Goal: Information Seeking & Learning: Learn about a topic

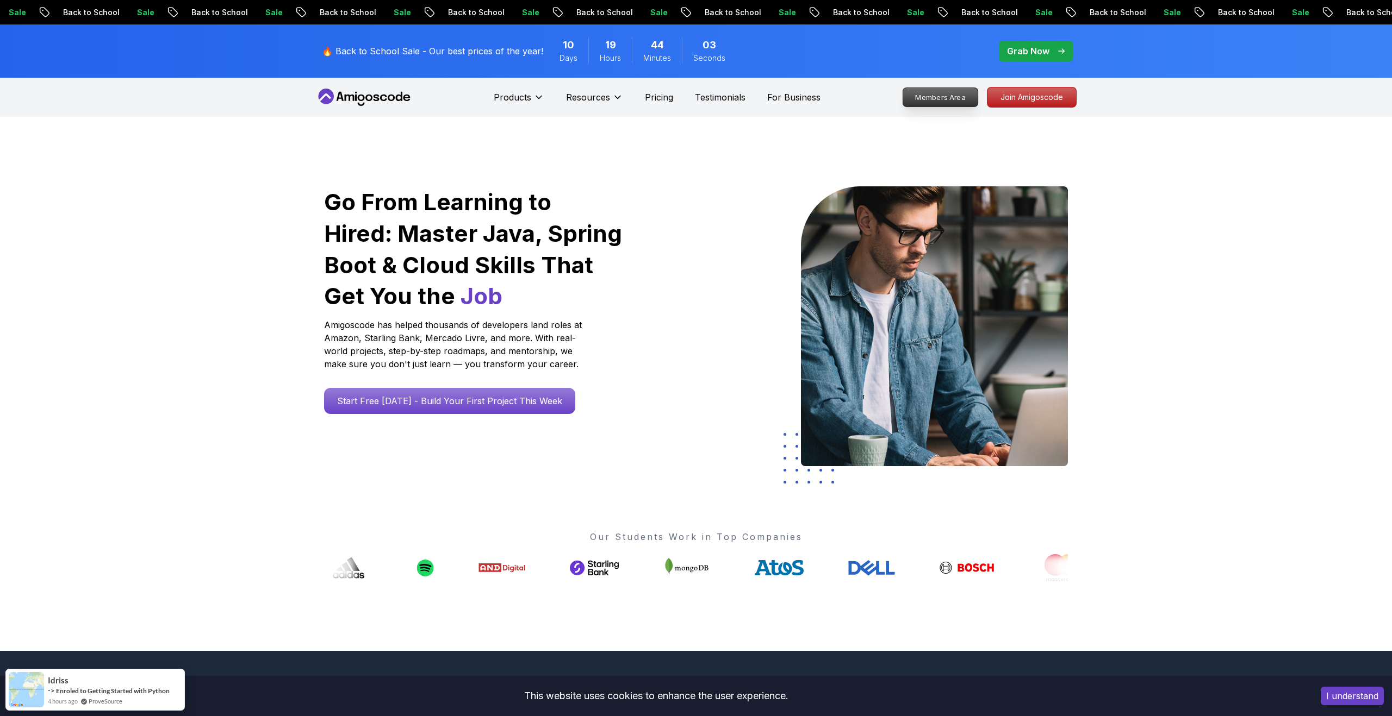
click at [949, 97] on p "Members Area" at bounding box center [940, 97] width 75 height 18
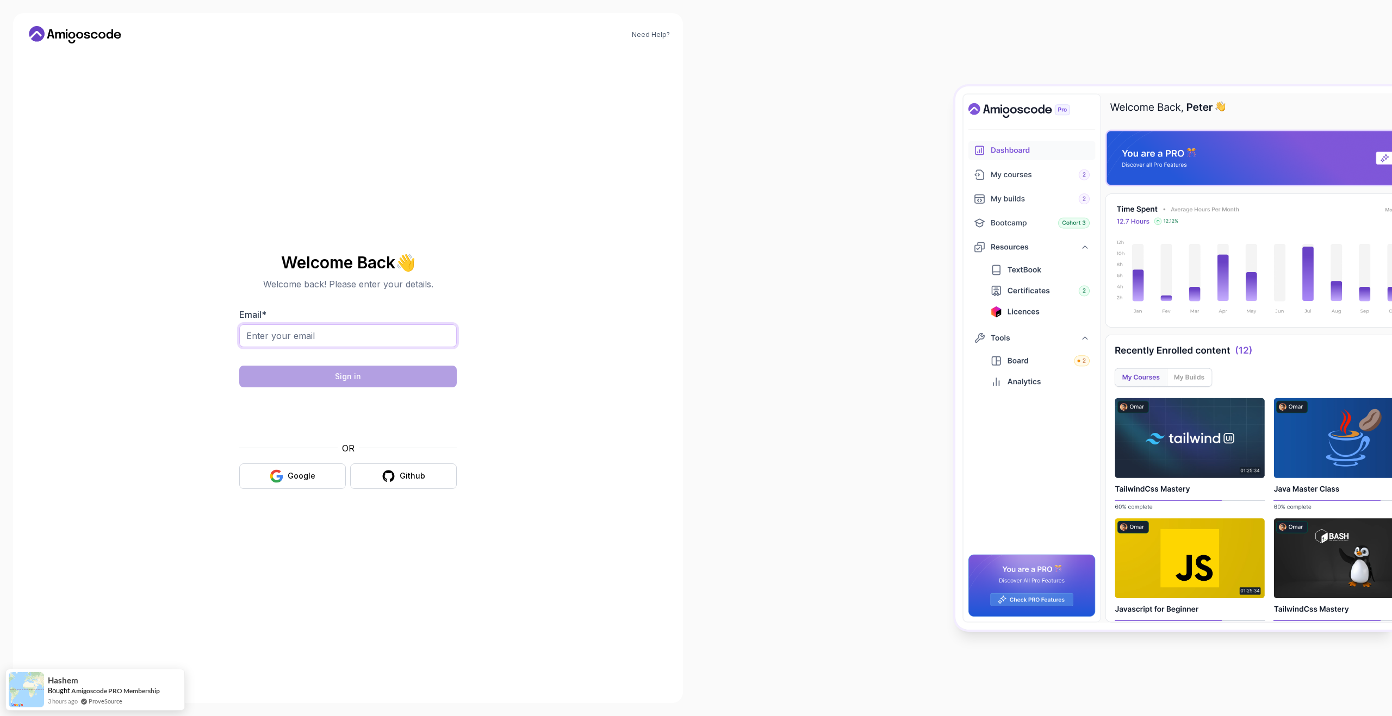
click at [384, 342] on input "Email *" at bounding box center [347, 336] width 217 height 23
type input "[EMAIL_ADDRESS][DOMAIN_NAME]"
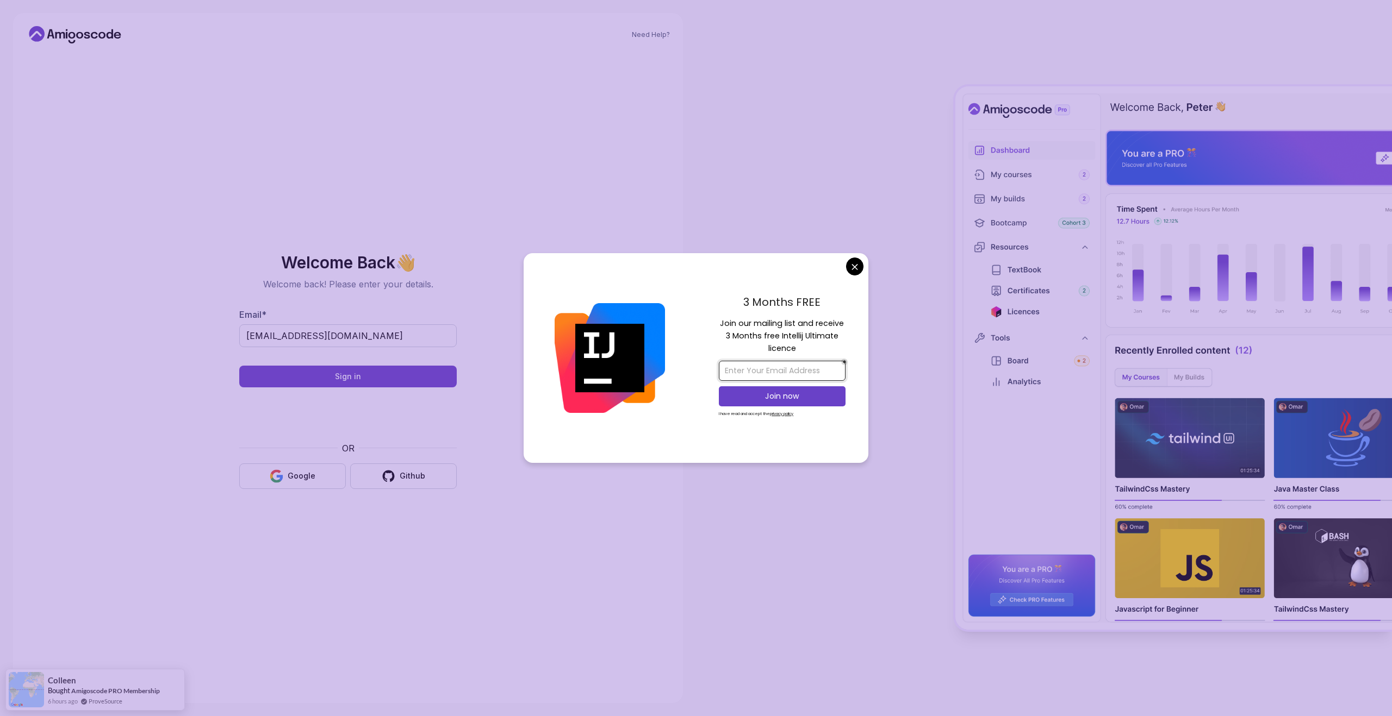
click at [762, 372] on input "email" at bounding box center [782, 371] width 127 height 20
type input "v"
click at [819, 377] on input "[EMAIL_ADDRESS]." at bounding box center [782, 371] width 127 height 20
paste input "[EMAIL_ADDRESS][DOMAIN_NAME]"
type input "[EMAIL_ADDRESS][DOMAIN_NAME]"
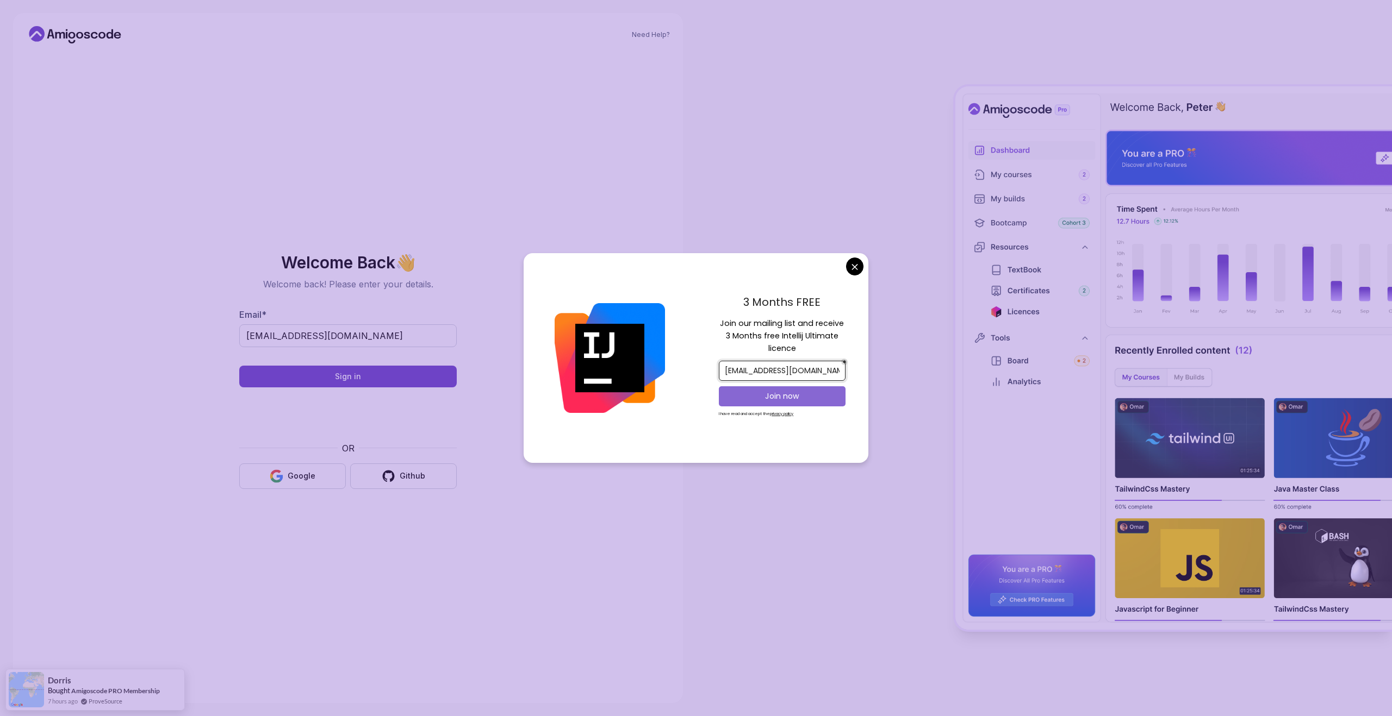
click at [805, 403] on button "Join now" at bounding box center [782, 397] width 127 height 20
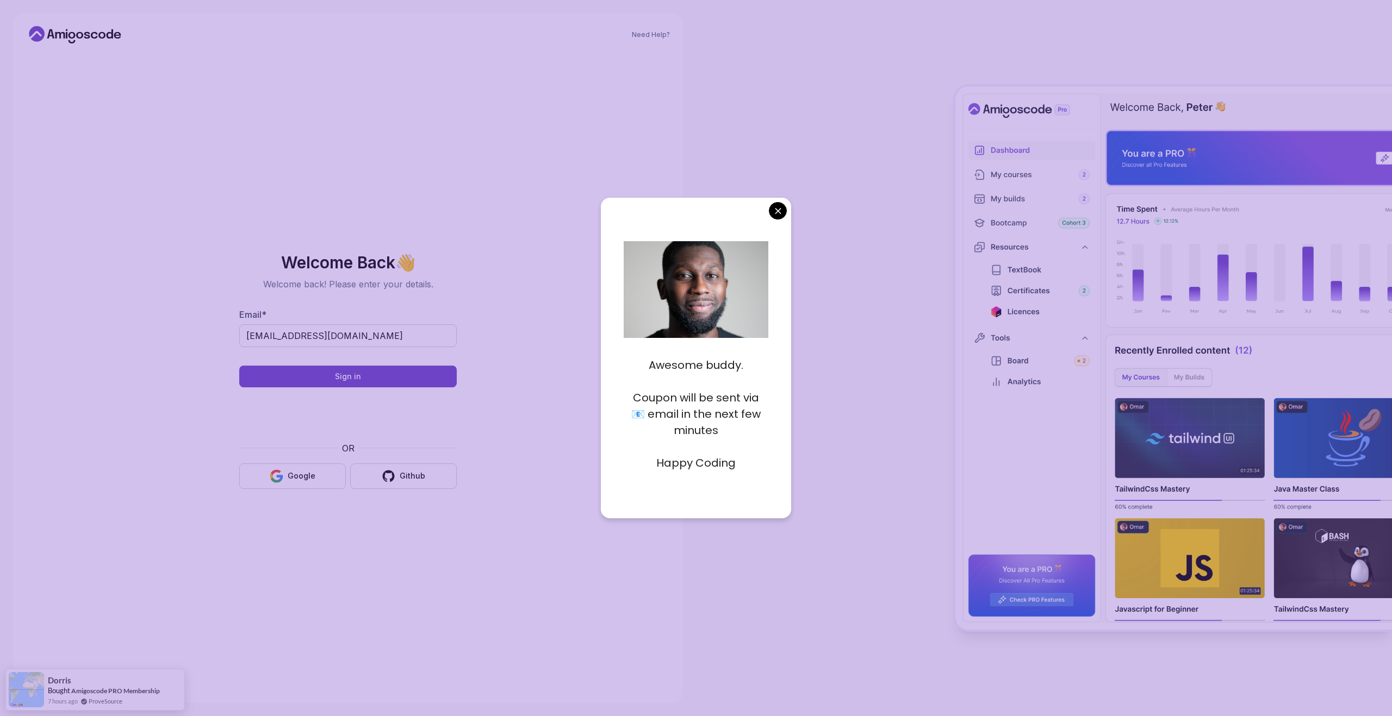
click at [779, 211] on body "Need Help? Welcome Back 👋 Welcome back! Please enter your details. Email * [EMA…" at bounding box center [696, 358] width 1392 height 716
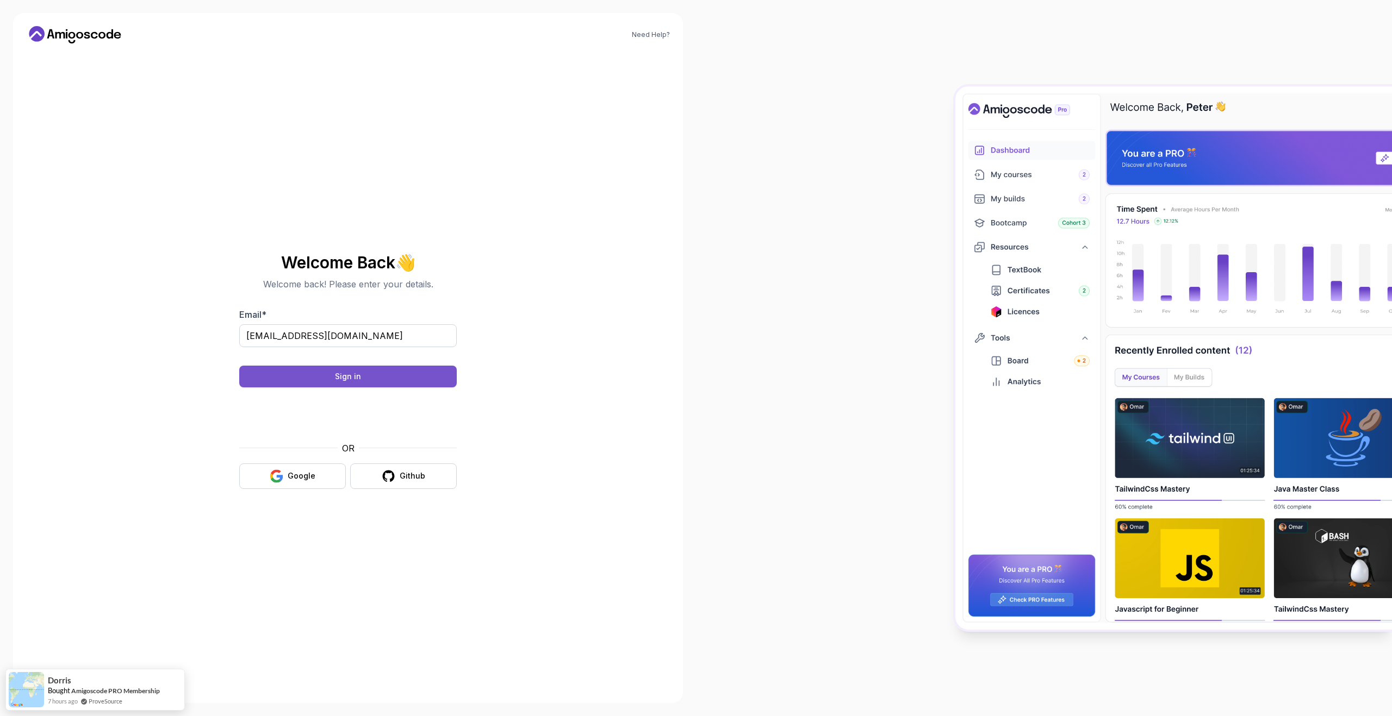
click at [355, 377] on div "Sign in" at bounding box center [348, 376] width 26 height 11
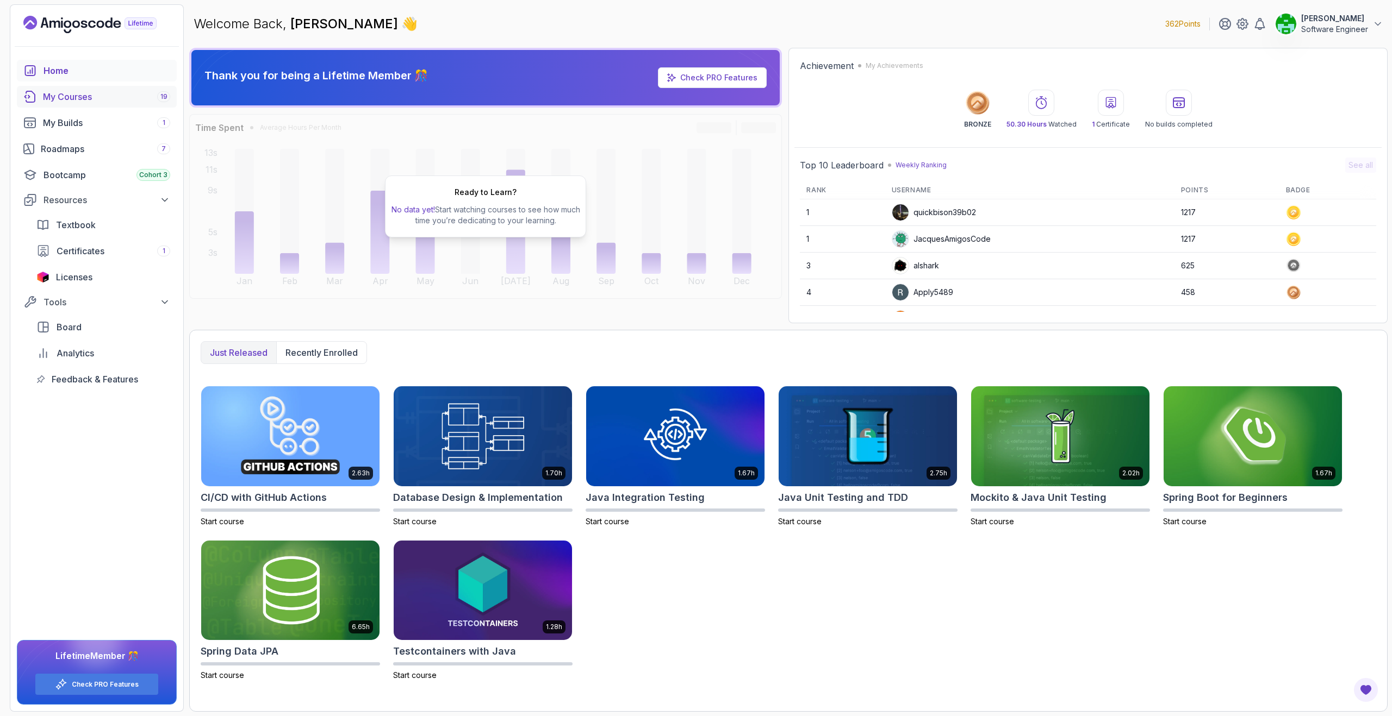
click at [113, 101] on div "My Courses 19" at bounding box center [106, 96] width 127 height 13
click at [311, 448] on img at bounding box center [290, 436] width 187 height 105
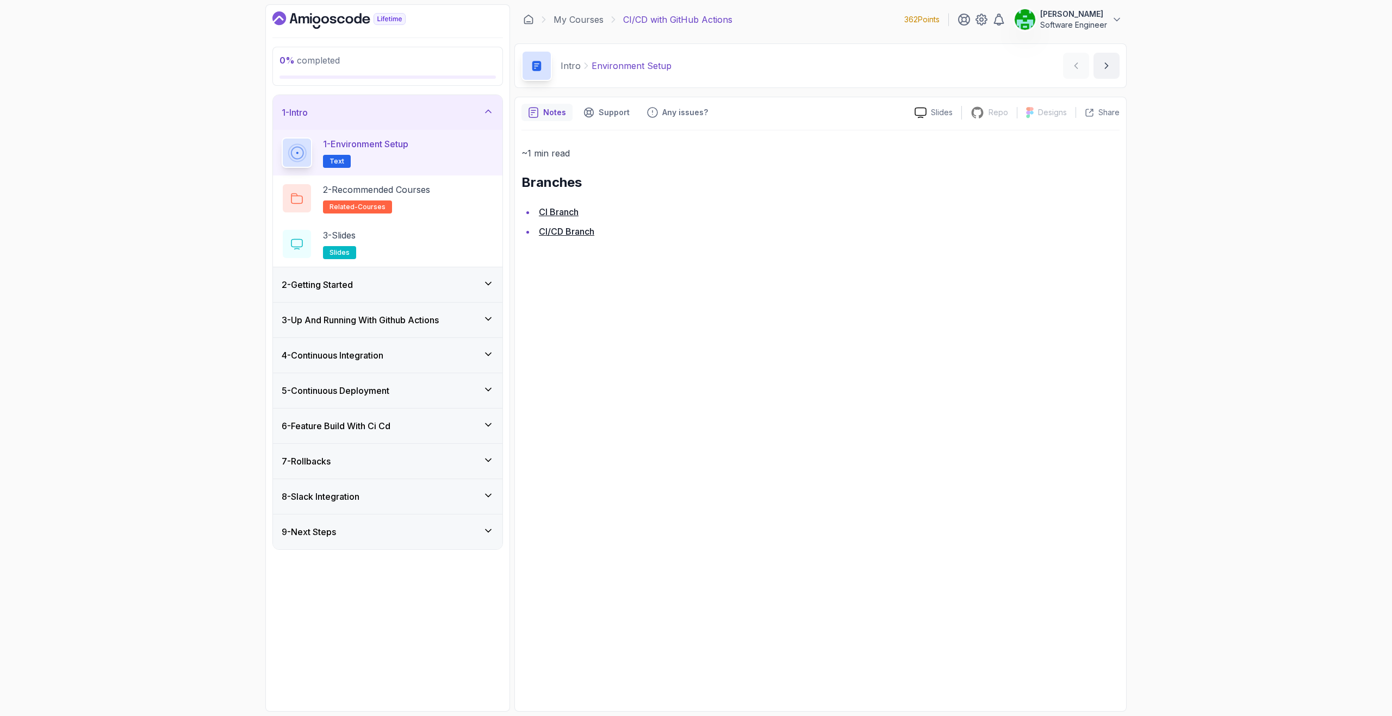
click at [454, 283] on div "2 - Getting Started" at bounding box center [388, 284] width 212 height 13
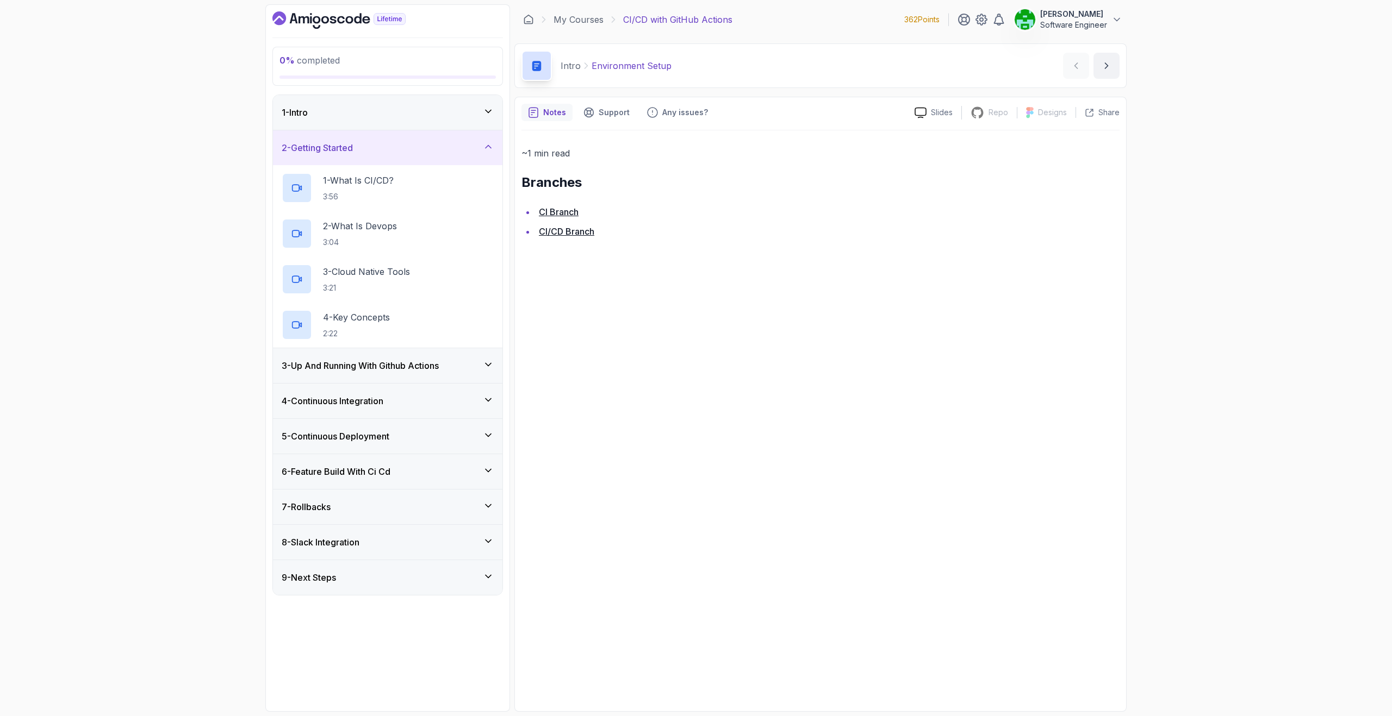
click at [458, 149] on div "2 - Getting Started" at bounding box center [388, 147] width 212 height 13
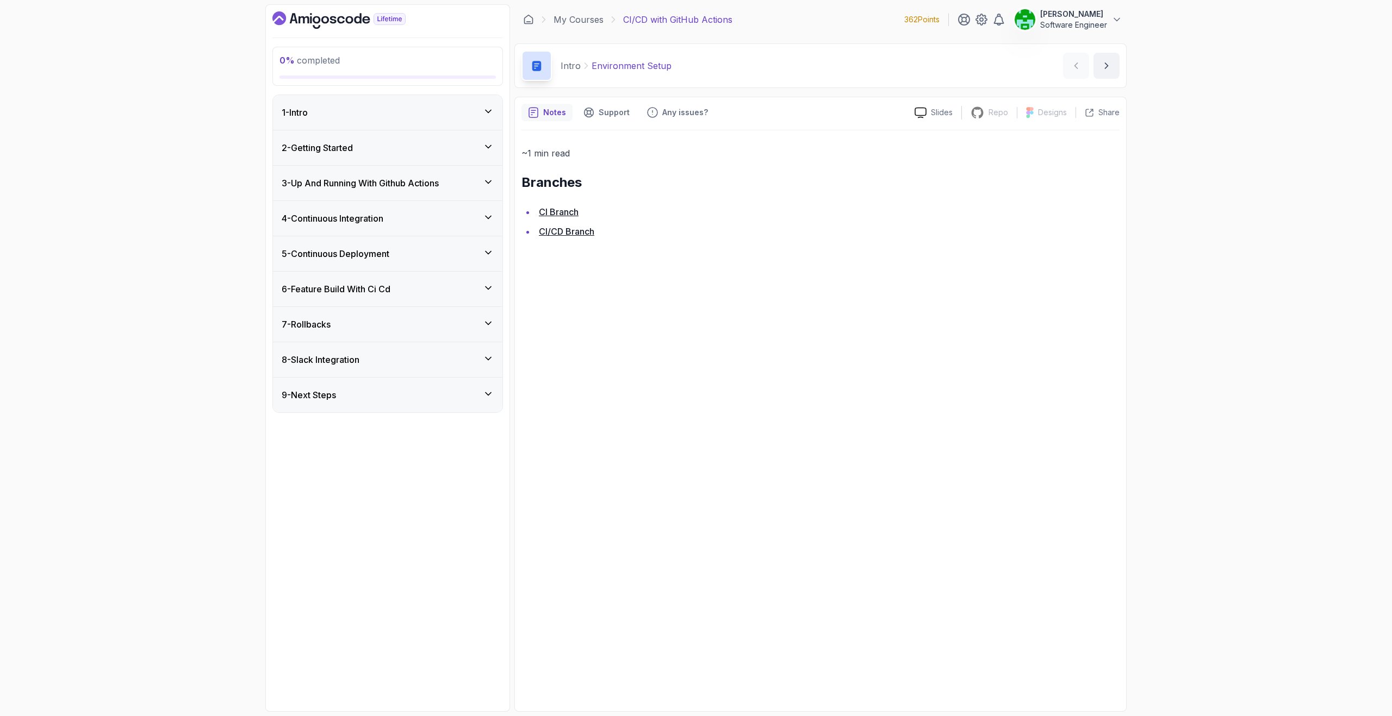
click at [455, 187] on div "3 - Up And Running With Github Actions" at bounding box center [388, 183] width 212 height 13
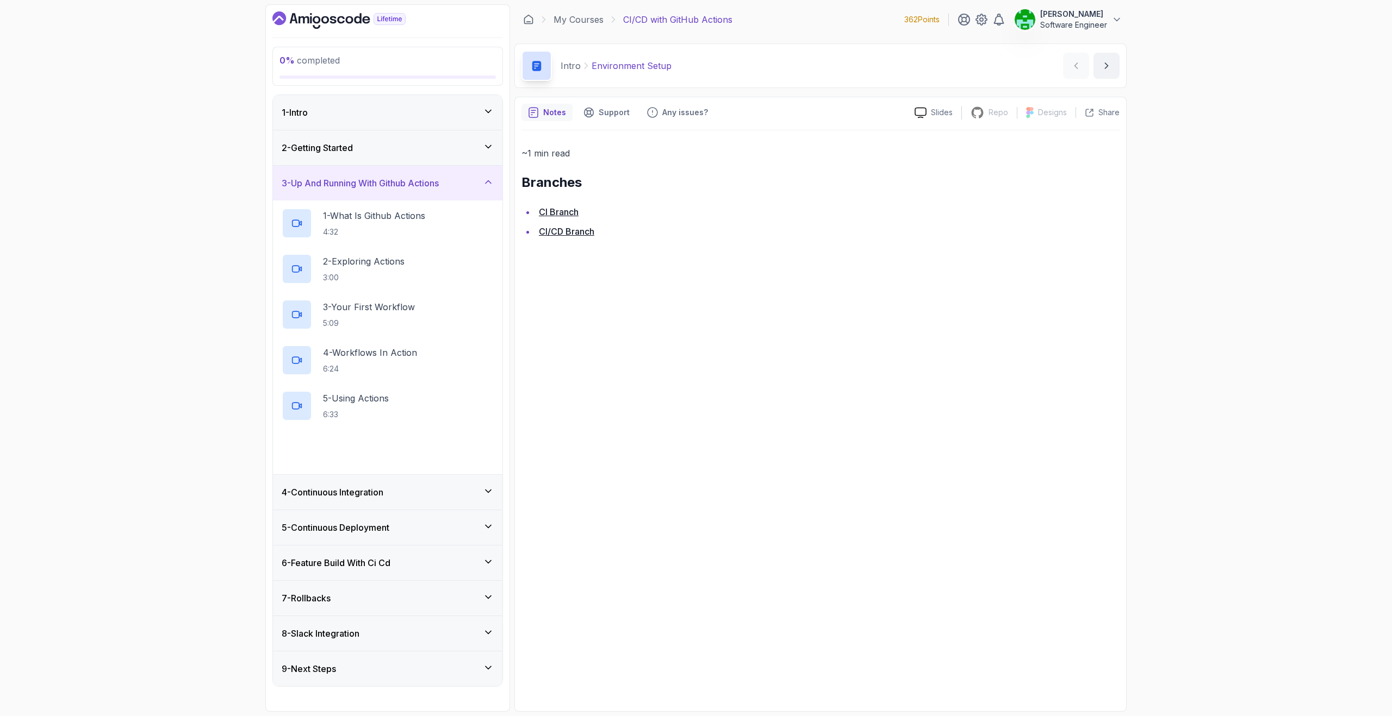
click at [455, 187] on div "3 - Up And Running With Github Actions" at bounding box center [388, 183] width 212 height 13
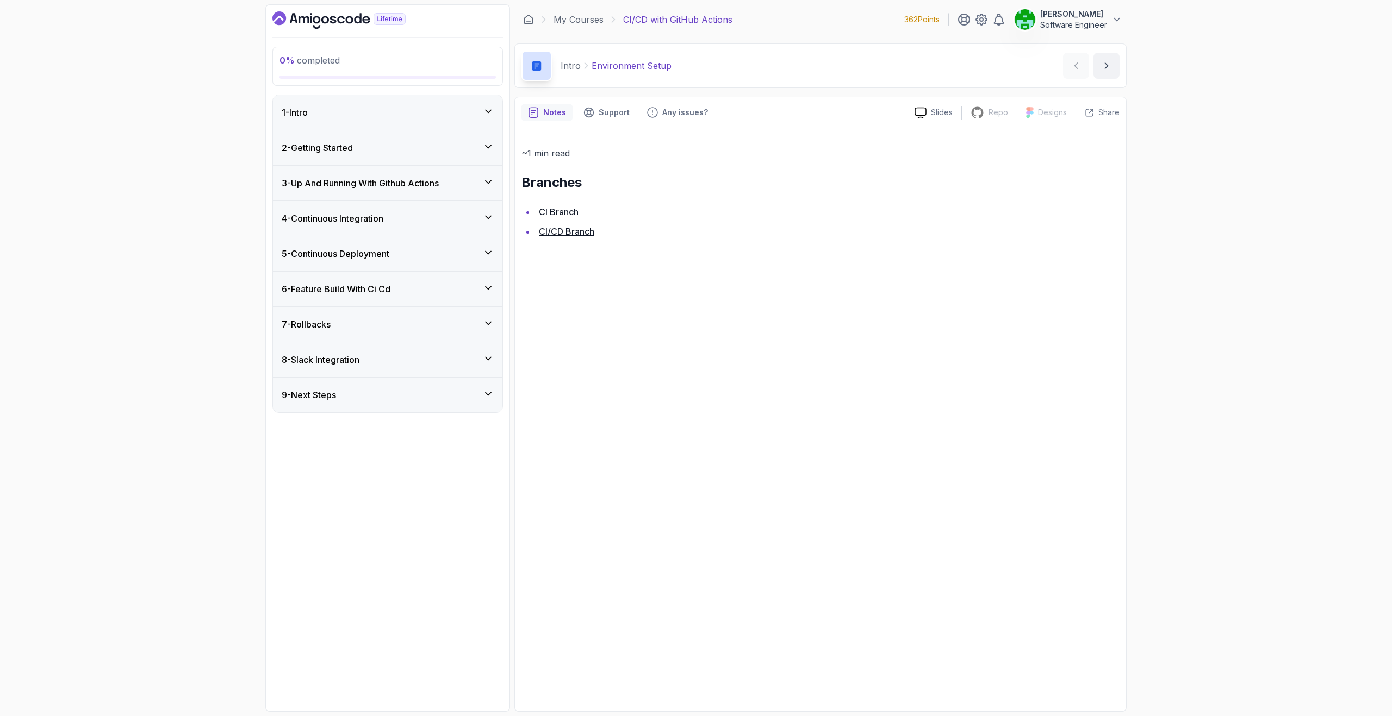
click at [453, 224] on div "4 - Continuous Integration" at bounding box center [388, 218] width 212 height 13
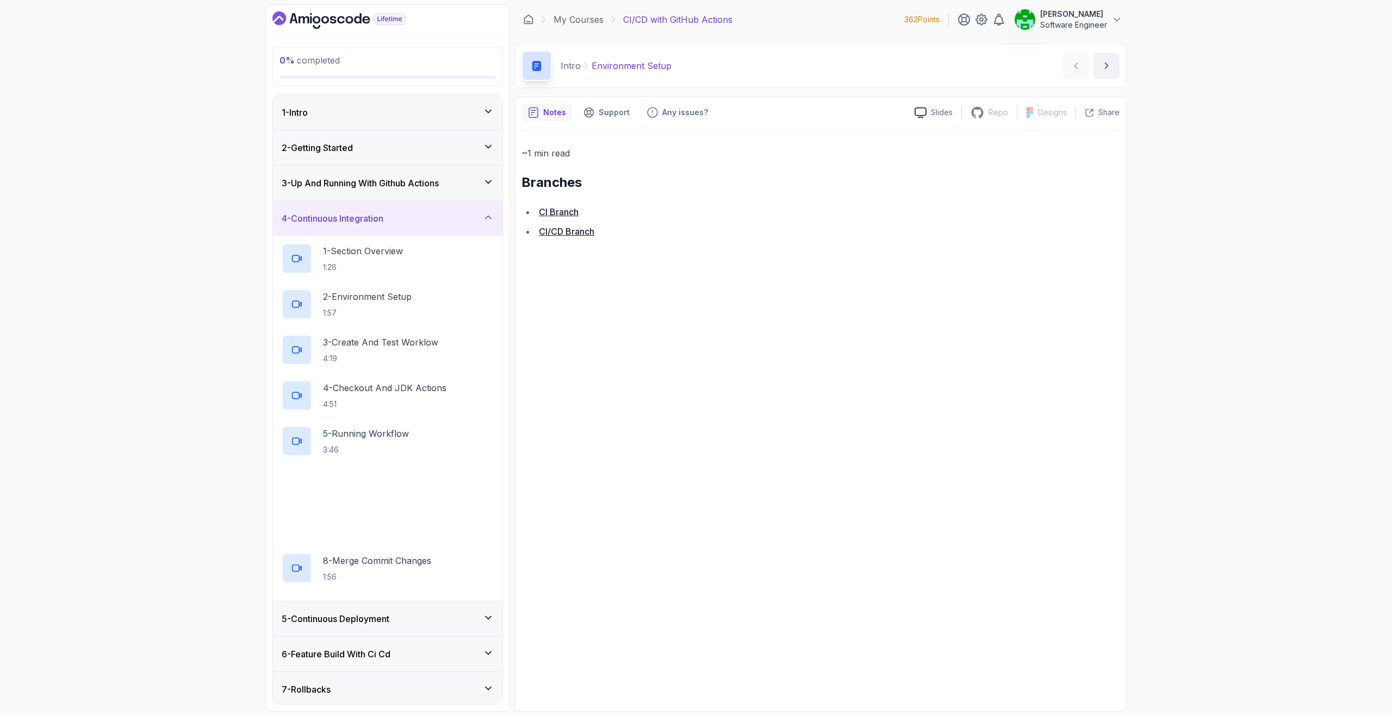
click at [453, 224] on div "4 - Continuous Integration" at bounding box center [388, 218] width 212 height 13
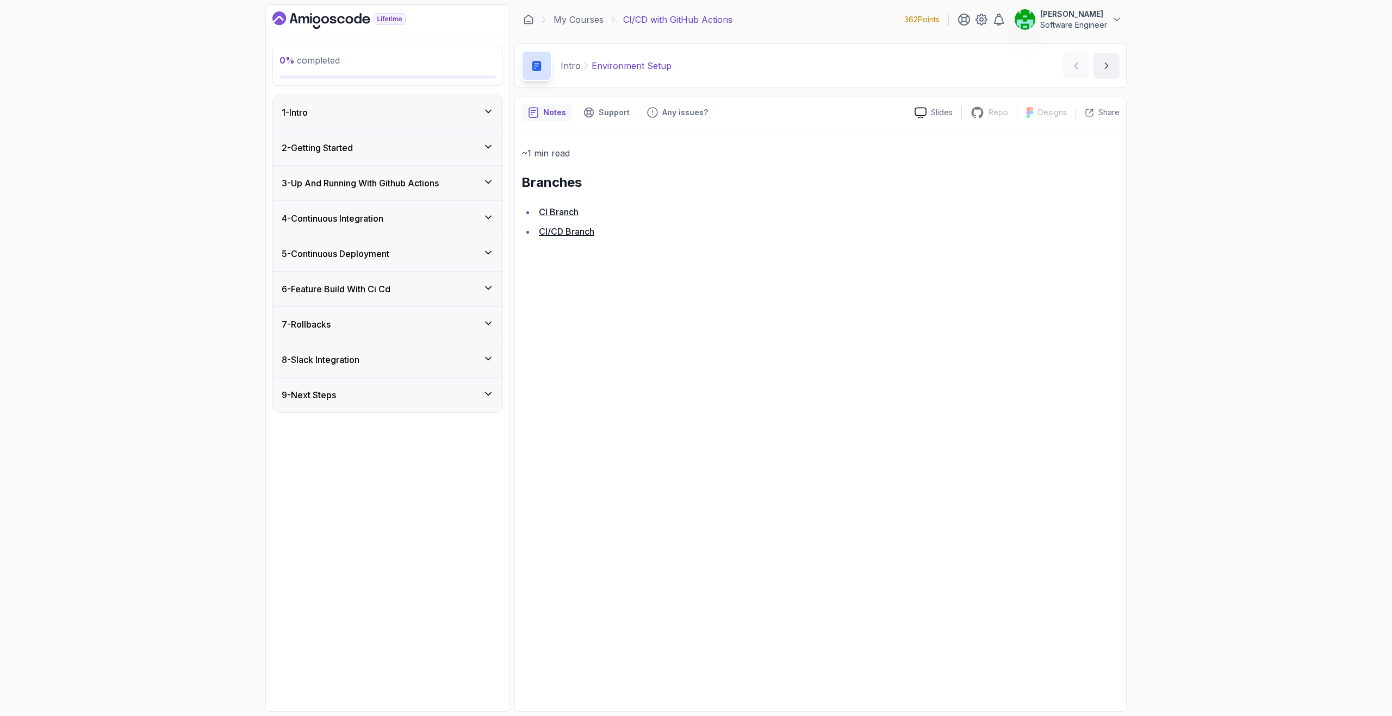
click at [453, 253] on div "5 - Continuous Deployment" at bounding box center [388, 253] width 212 height 13
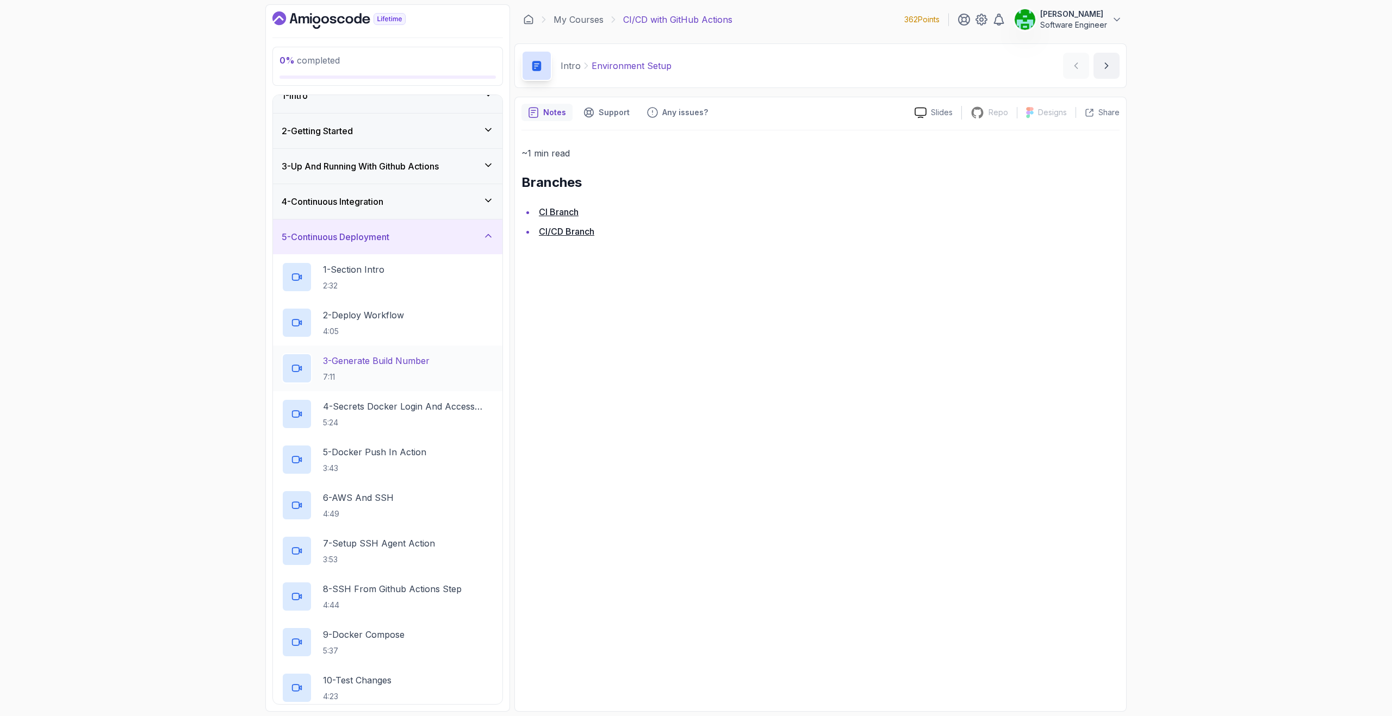
scroll to position [15, 0]
click at [433, 245] on div "5 - Continuous Deployment" at bounding box center [388, 238] width 212 height 13
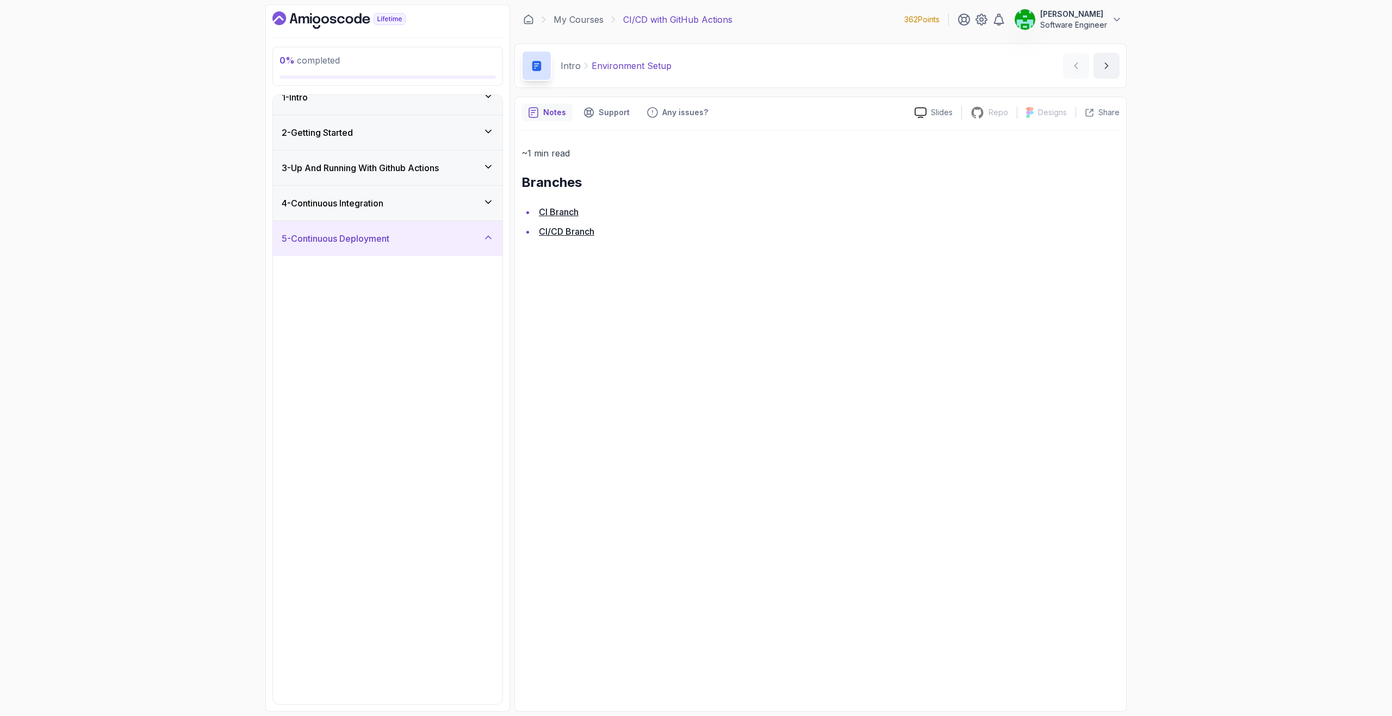
scroll to position [0, 0]
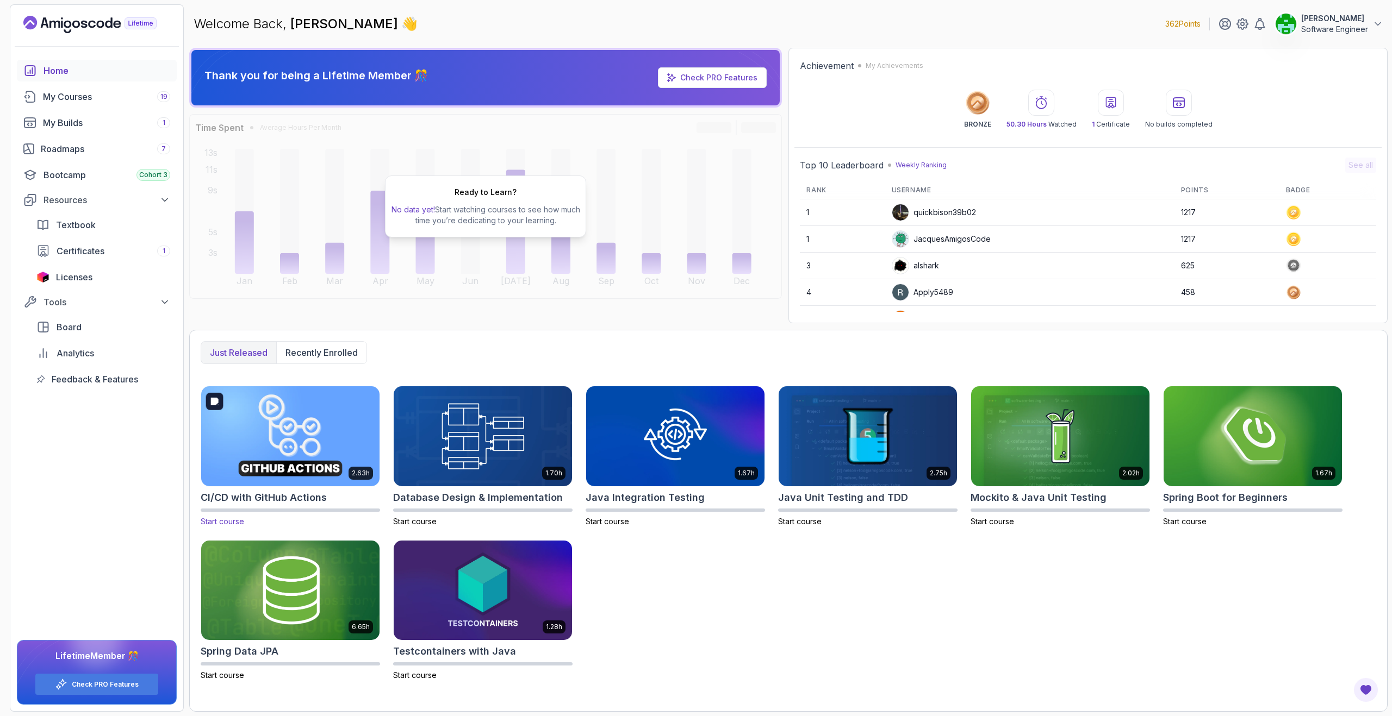
click at [333, 459] on img at bounding box center [290, 436] width 187 height 105
